Goal: Find contact information: Find contact information

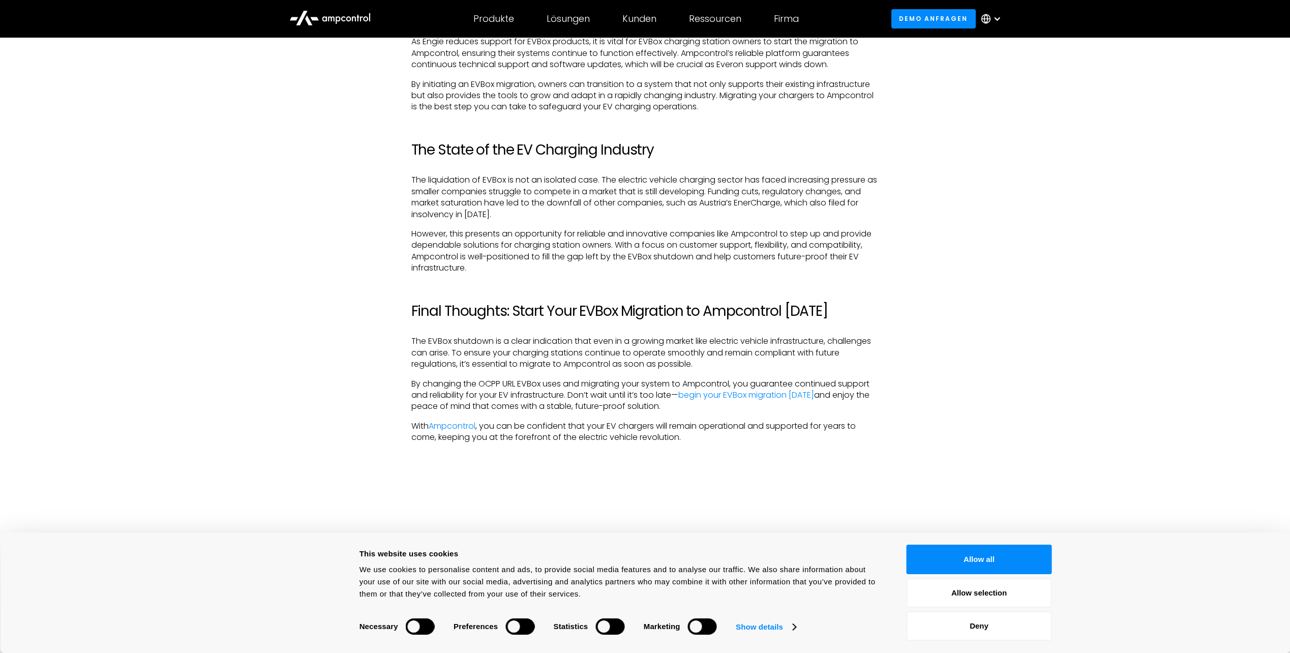
scroll to position [1984, 0]
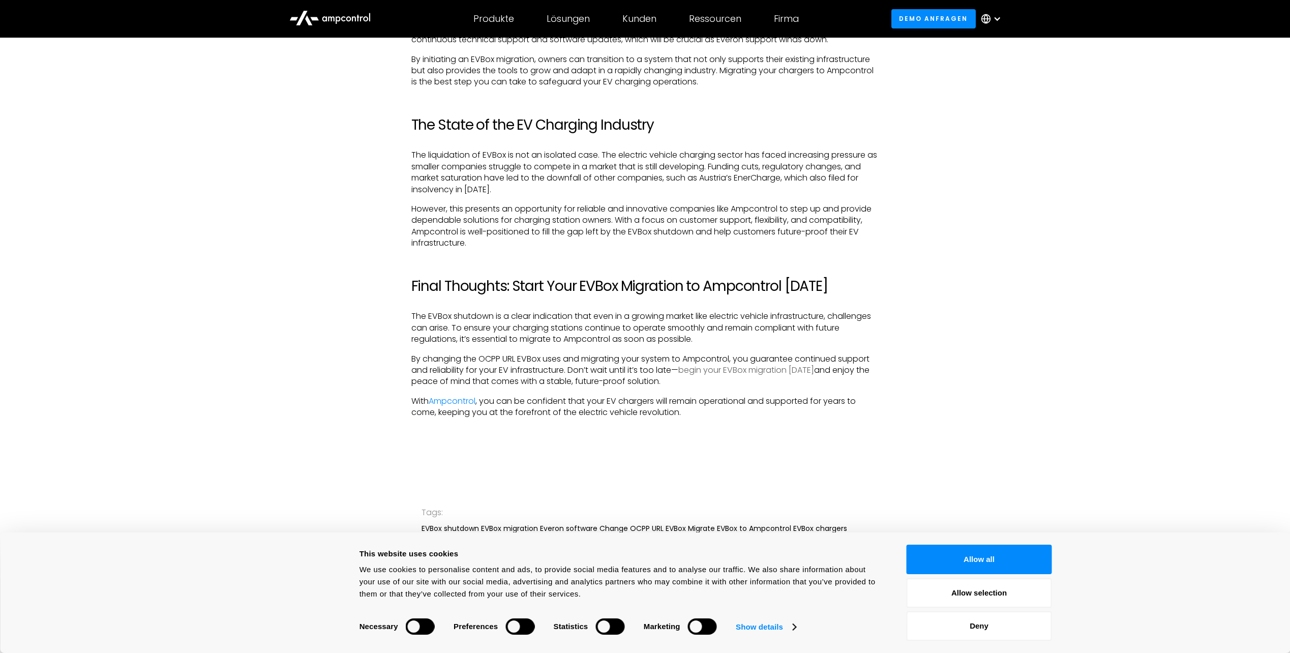
click at [766, 373] on link "begin your EVBox migration today" at bounding box center [747, 370] width 136 height 12
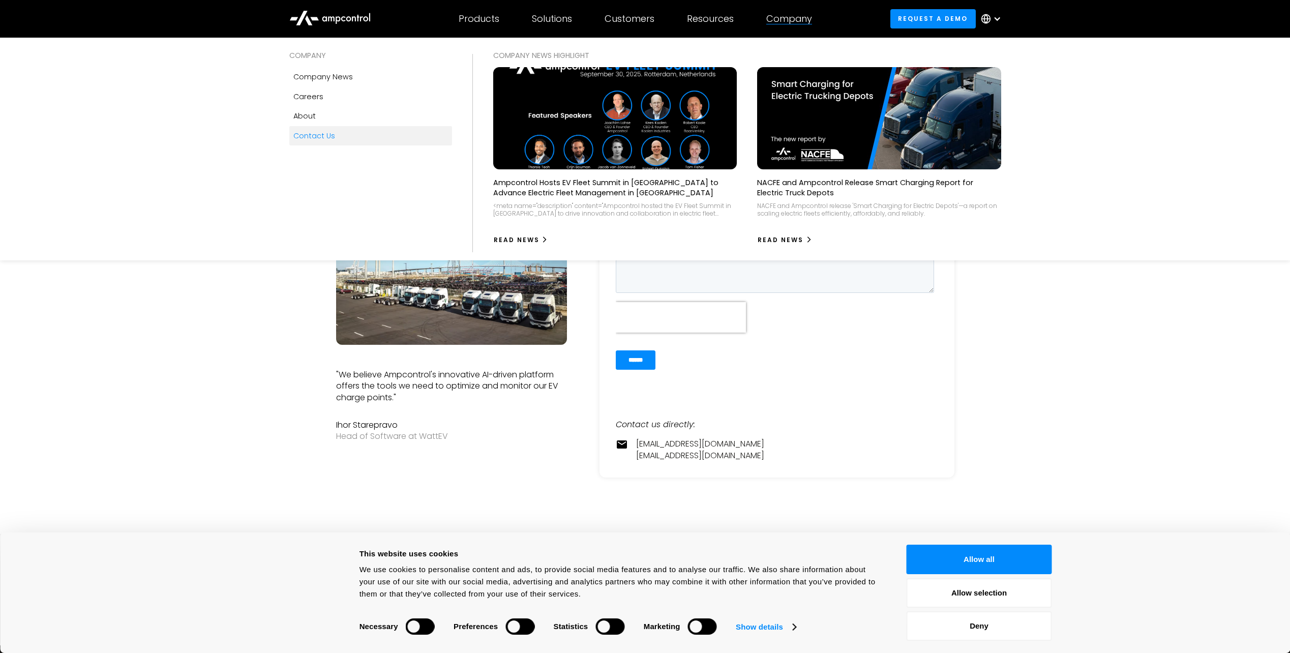
click at [793, 18] on div "Company" at bounding box center [790, 18] width 46 height 11
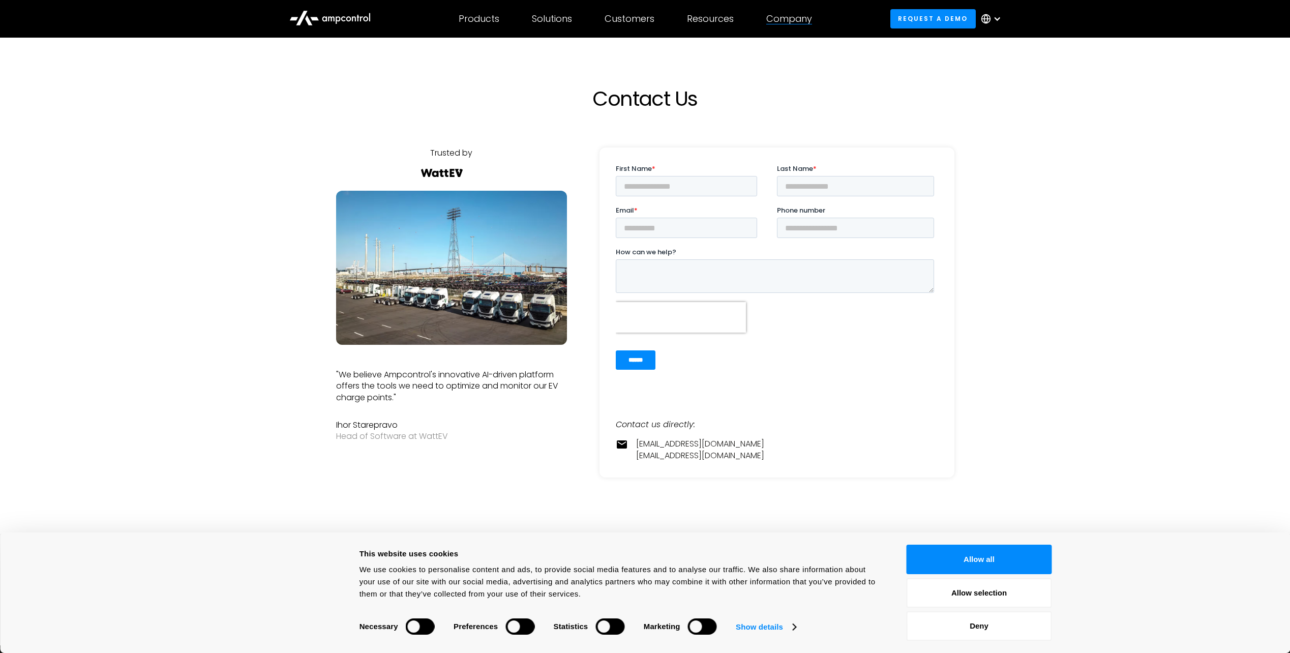
click at [793, 18] on div "Company" at bounding box center [790, 18] width 46 height 11
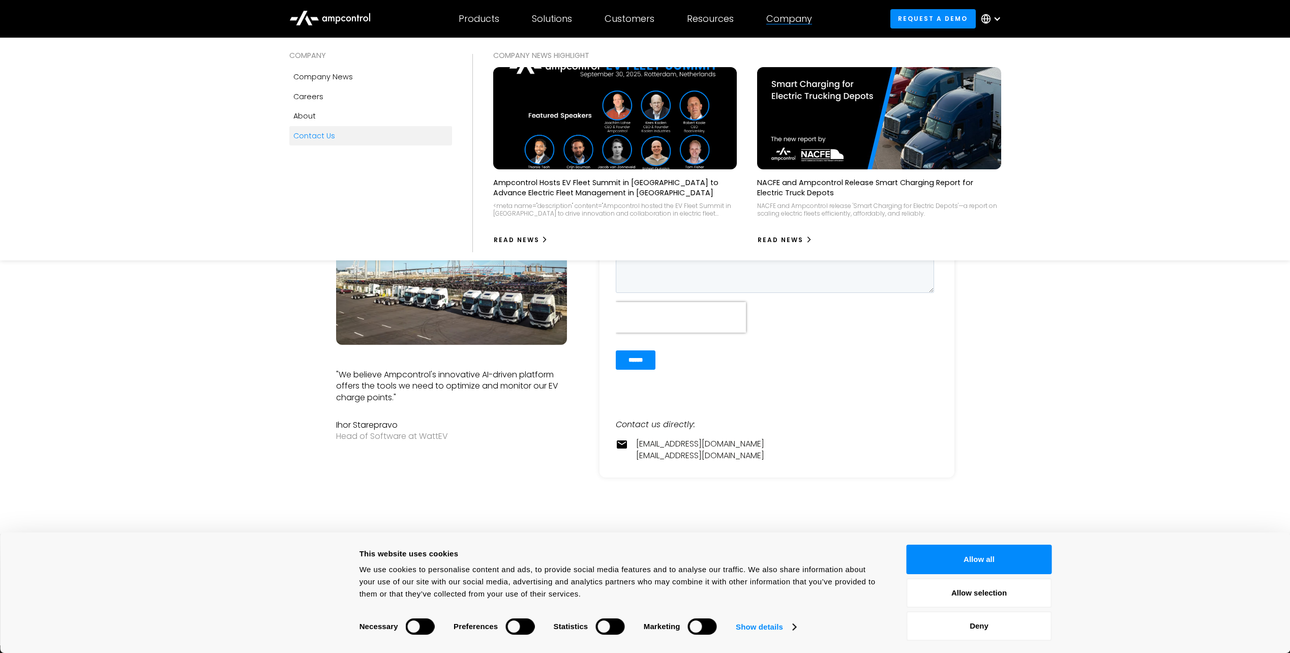
click at [804, 22] on div "Company" at bounding box center [790, 18] width 46 height 11
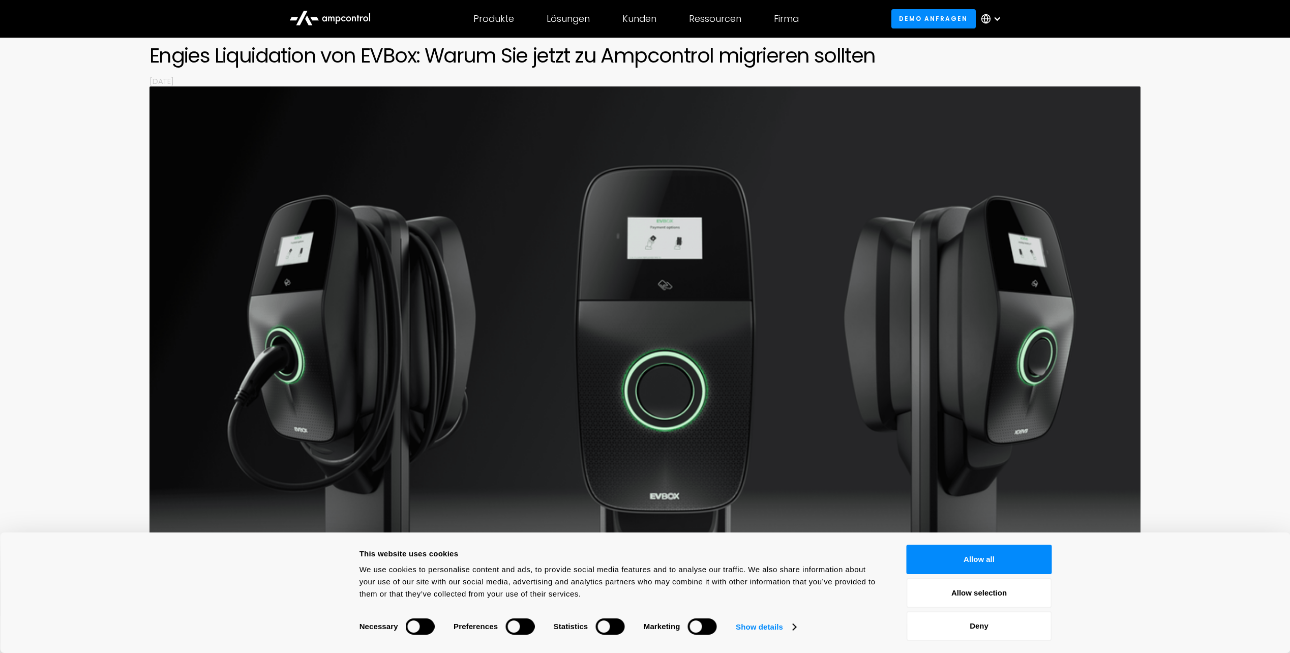
scroll to position [254, 0]
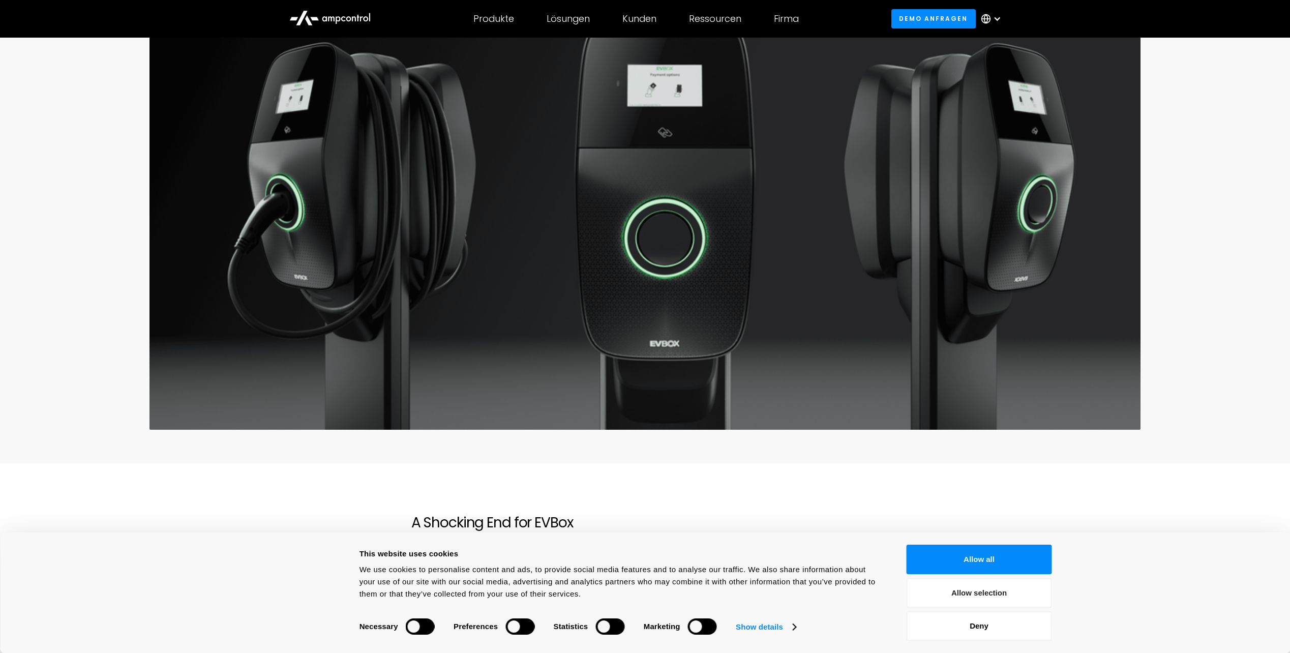
click at [952, 598] on button "Allow selection" at bounding box center [979, 593] width 145 height 30
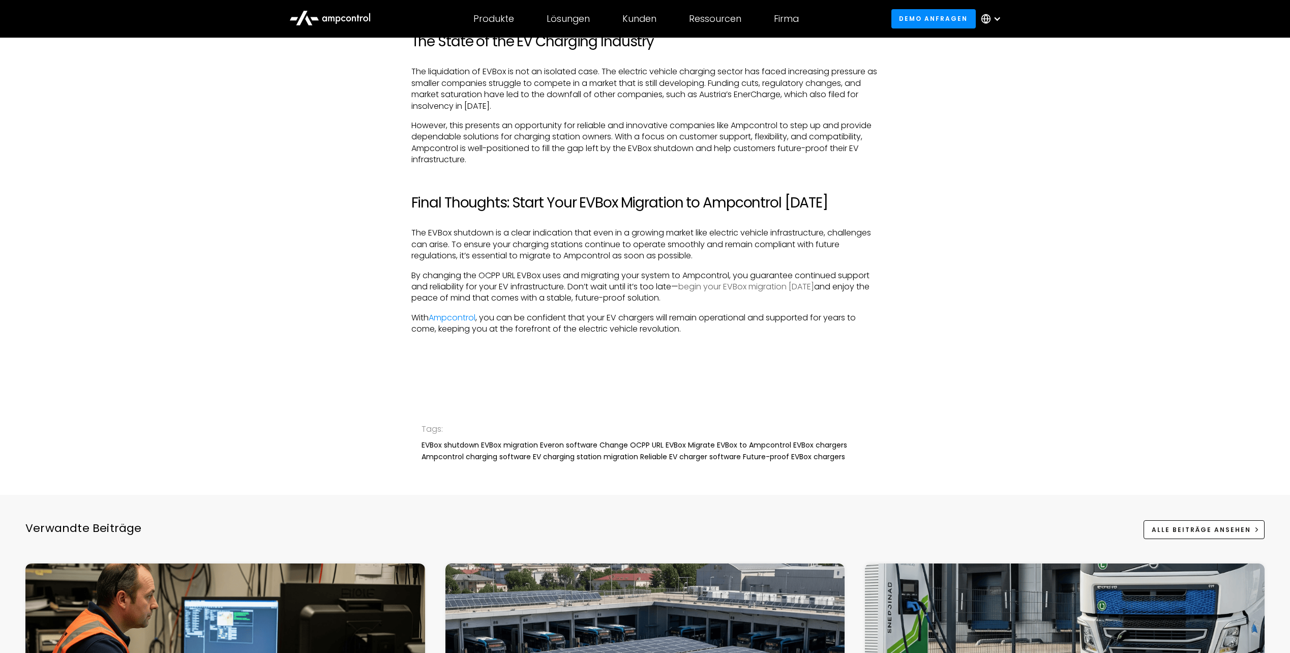
scroll to position [1780, 0]
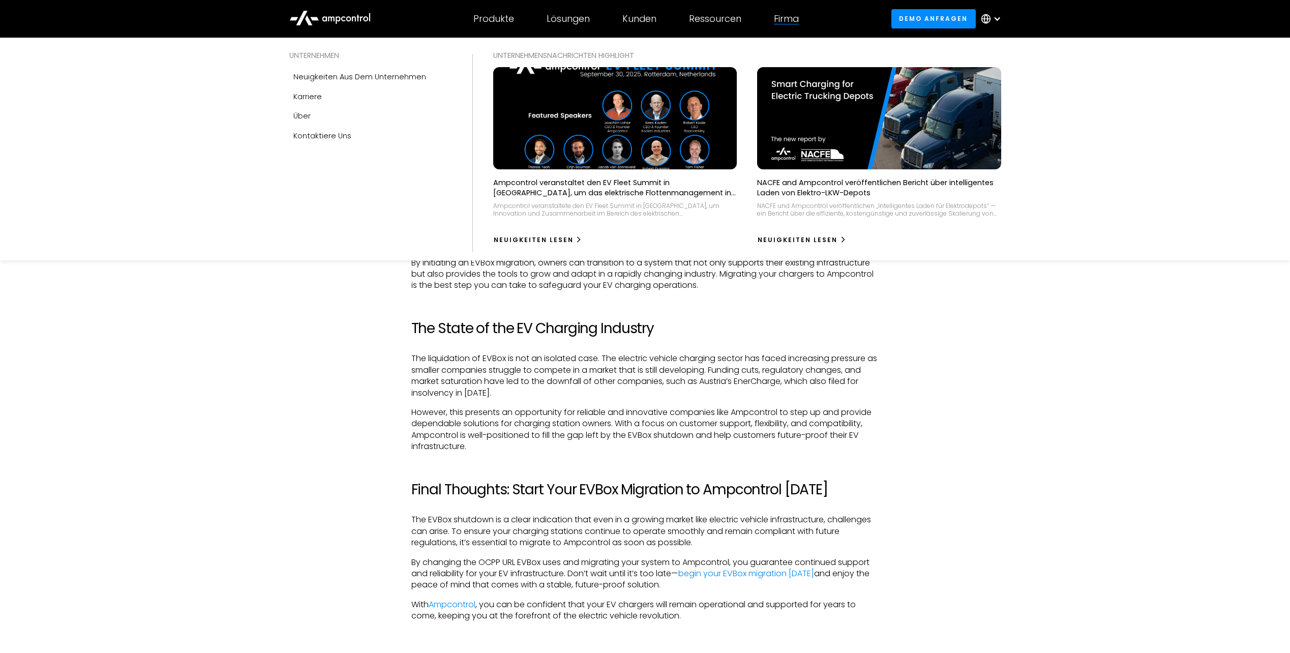
click at [784, 8] on div "Firma UNTERNEHMEN Neuigkeiten aus dem Unternehmen Karriere Über Kontaktiere uns…" at bounding box center [786, 19] width 57 height 36
click at [784, 19] on div "Firma" at bounding box center [786, 18] width 25 height 11
click at [786, 20] on div "Firma" at bounding box center [786, 18] width 25 height 11
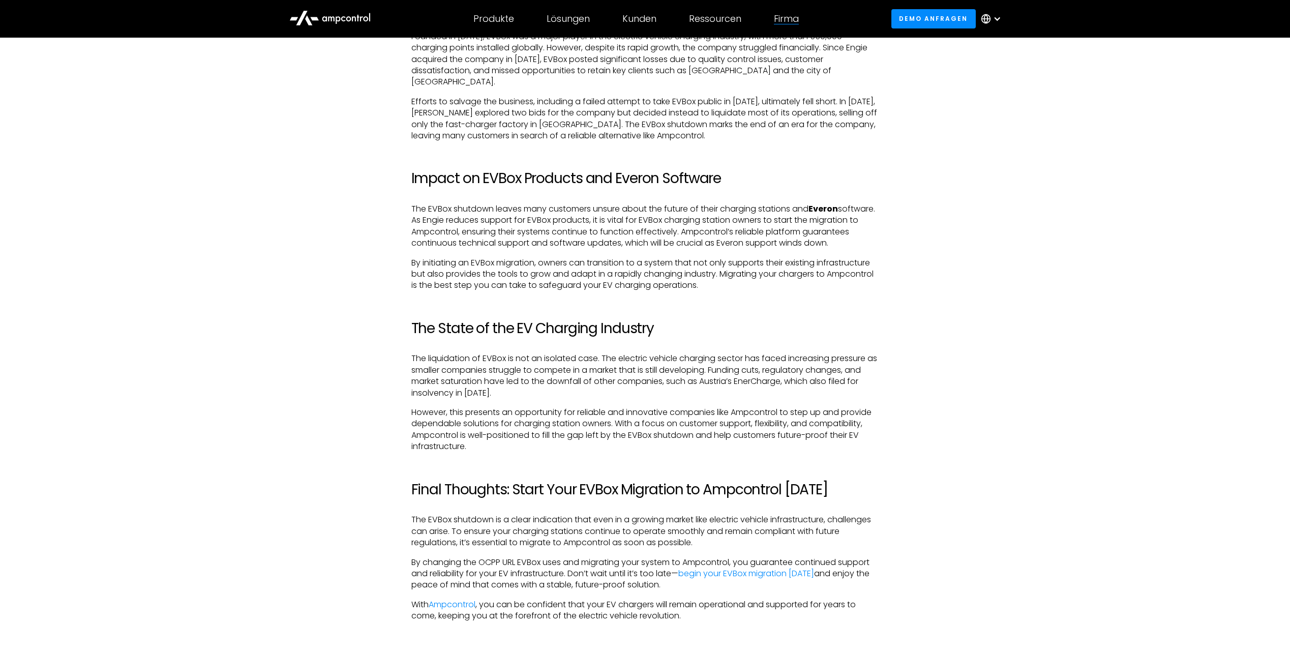
click at [786, 20] on div "Firma" at bounding box center [786, 18] width 25 height 11
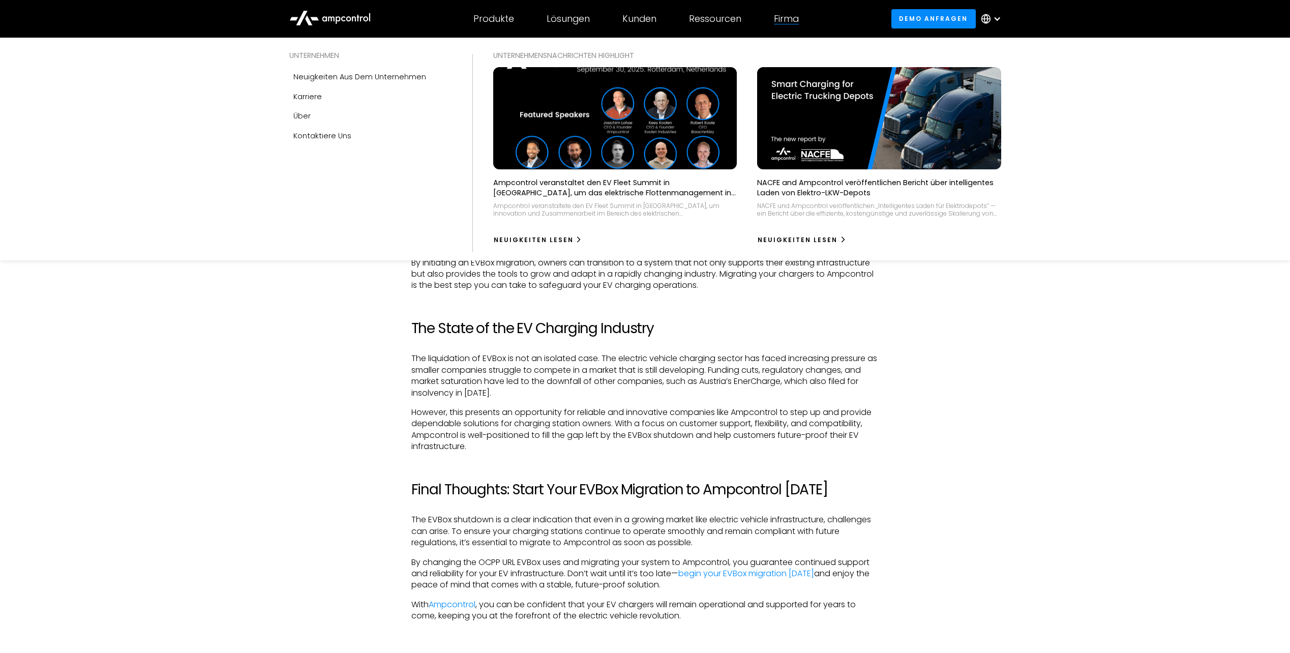
click at [713, 119] on img at bounding box center [615, 118] width 268 height 112
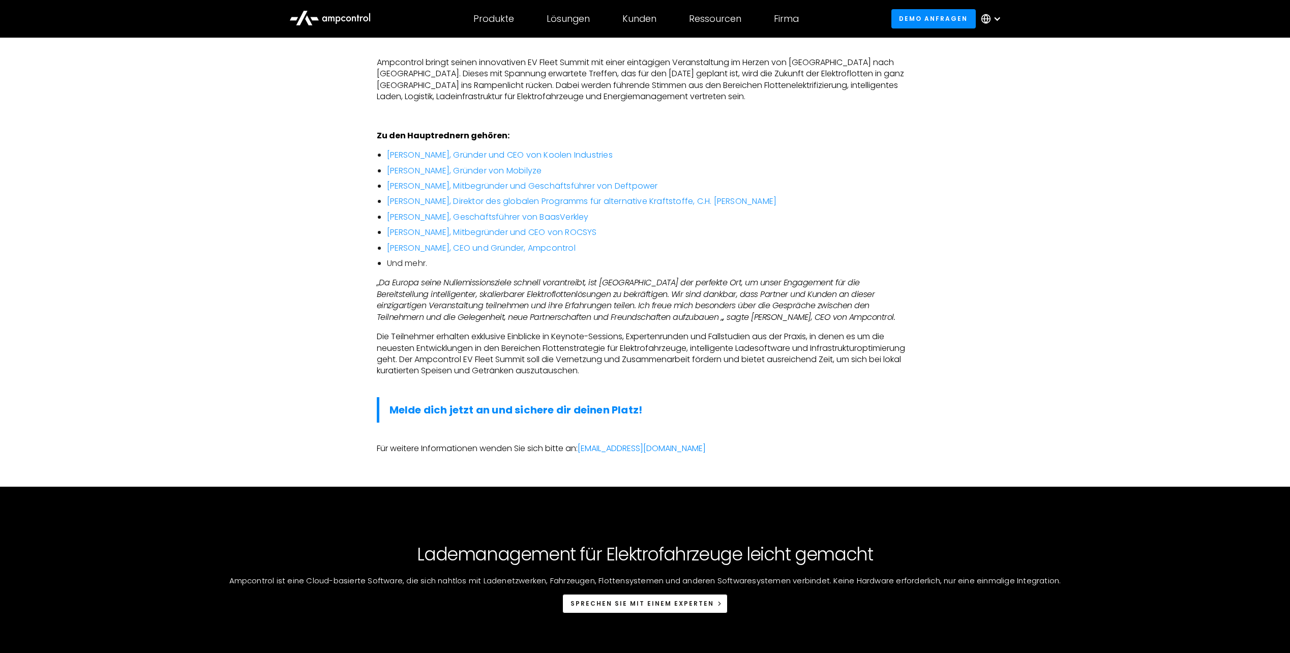
scroll to position [661, 0]
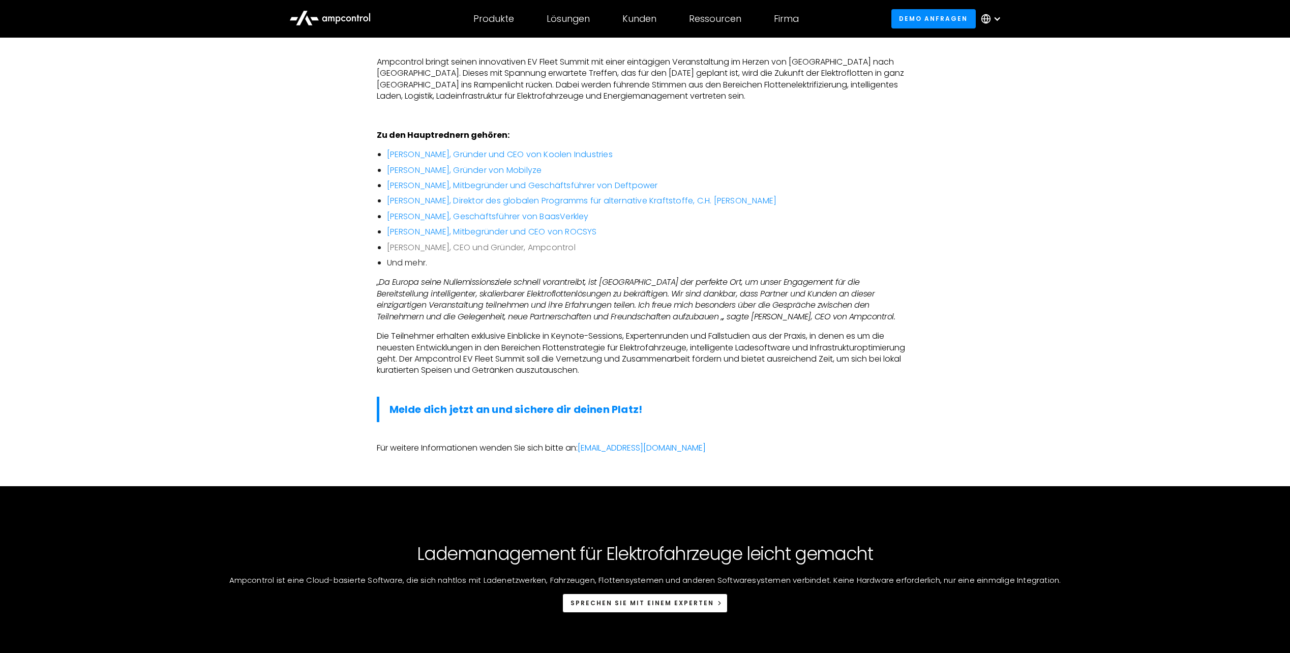
click at [488, 242] on link "[PERSON_NAME], CEO und Gründer, Ampcontrol" at bounding box center [481, 248] width 189 height 12
